Goal: Check status

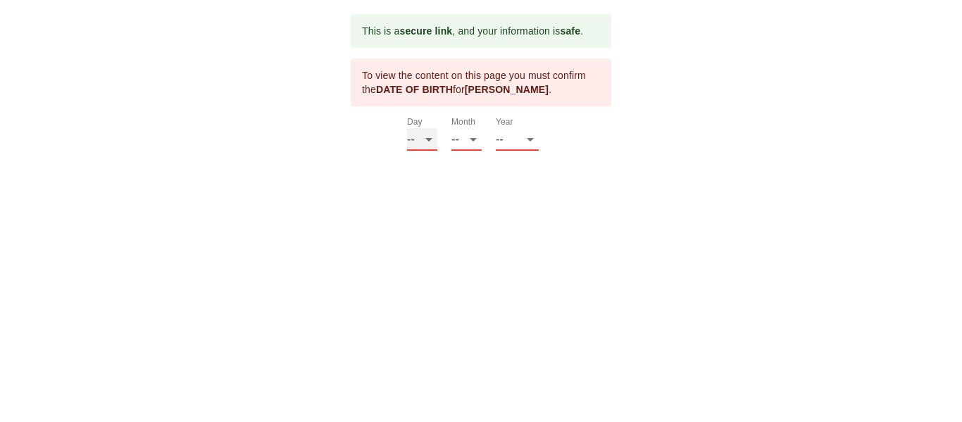
click at [429, 137] on select "-- 01 02 03 04 05 06 07 08 09 10 11 12 13 14 15 16 17 18 19 20 21 22 23 24 25 2…" at bounding box center [422, 139] width 30 height 23
select select "19"
click at [407, 128] on select "-- 01 02 03 04 05 06 07 08 09 10 11 12 13 14 15 16 17 18 19 20 21 22 23 24 25 2…" at bounding box center [422, 139] width 30 height 23
click at [473, 134] on select "-- 01 02 03 04 05 06 07 08 09 10 11 12" at bounding box center [466, 139] width 30 height 23
select select "01"
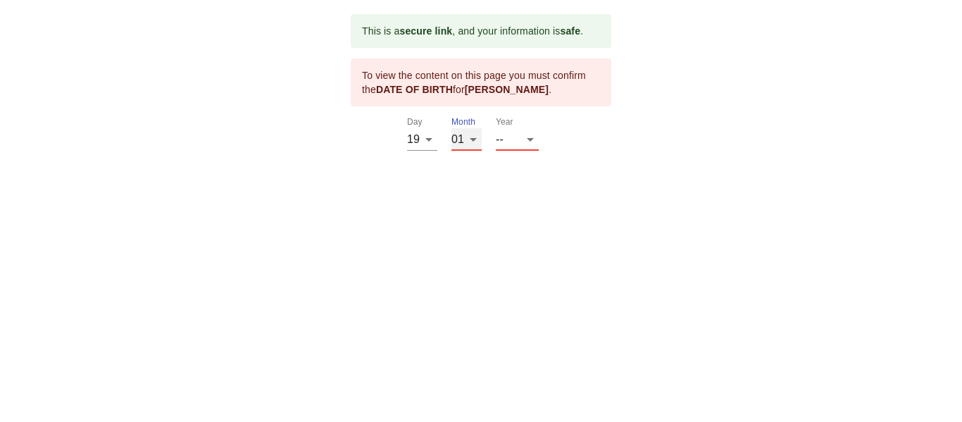
click at [451, 128] on select "-- 01 02 03 04 05 06 07 08 09 10 11 12" at bounding box center [466, 139] width 30 height 23
click at [529, 141] on select "-- 2025 2024 2023 2022 2021 2020 2019 2018 2017 2016 2015 2014 2013 2012 2011 2…" at bounding box center [517, 139] width 43 height 23
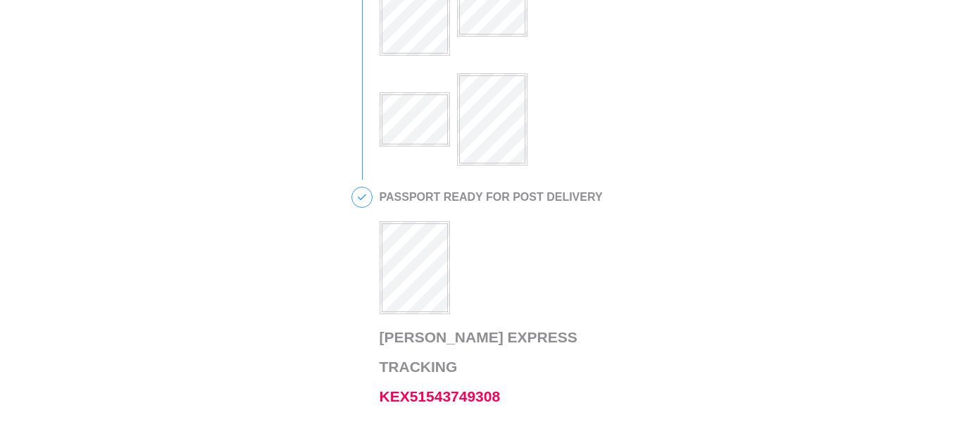
scroll to position [422, 0]
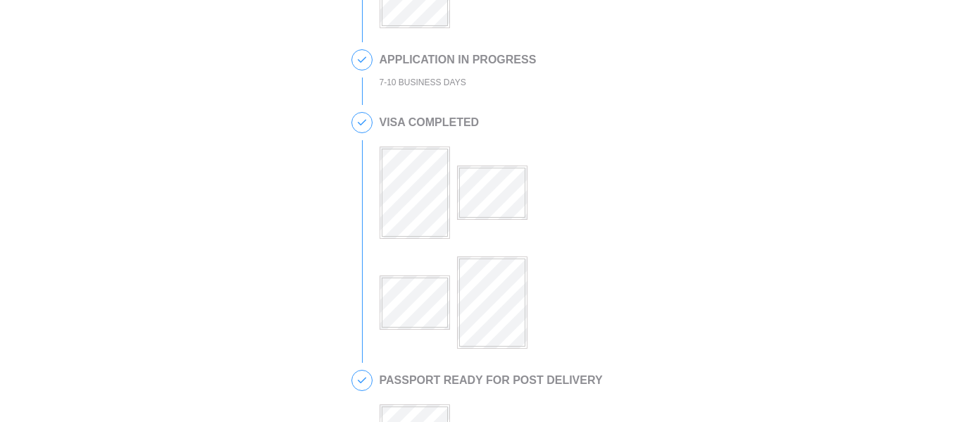
scroll to position [282, 0]
